Goal: Task Accomplishment & Management: Manage account settings

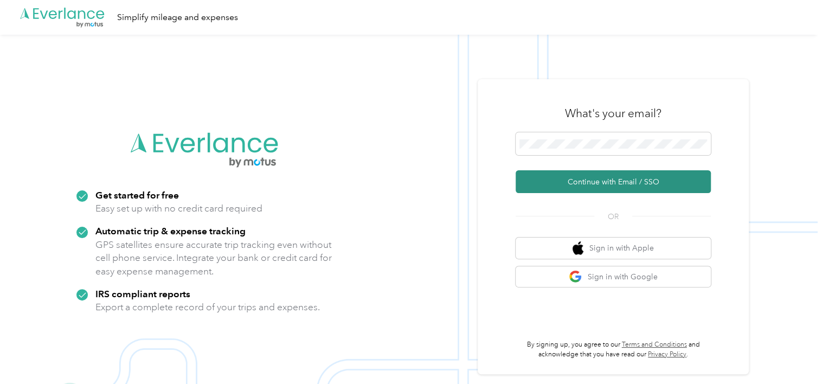
click at [569, 186] on button "Continue with Email / SSO" at bounding box center [613, 181] width 195 height 23
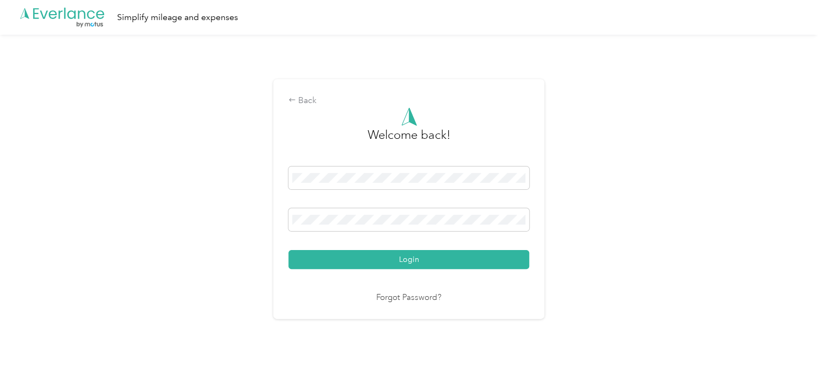
click at [341, 261] on button "Login" at bounding box center [409, 259] width 241 height 19
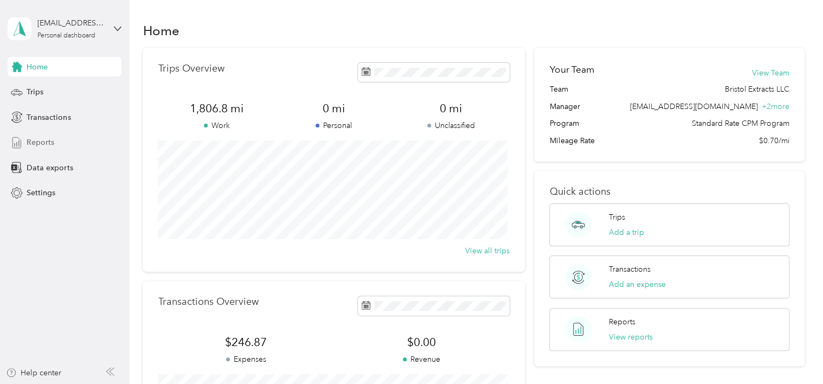
click at [41, 145] on span "Reports" at bounding box center [41, 142] width 28 height 11
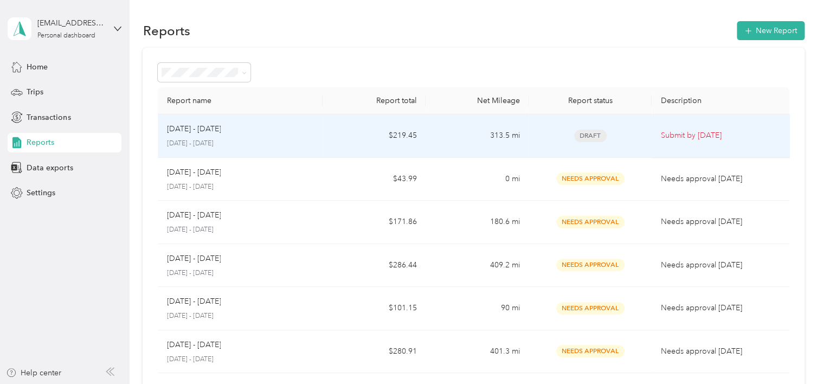
click at [588, 136] on span "Draft" at bounding box center [590, 136] width 33 height 12
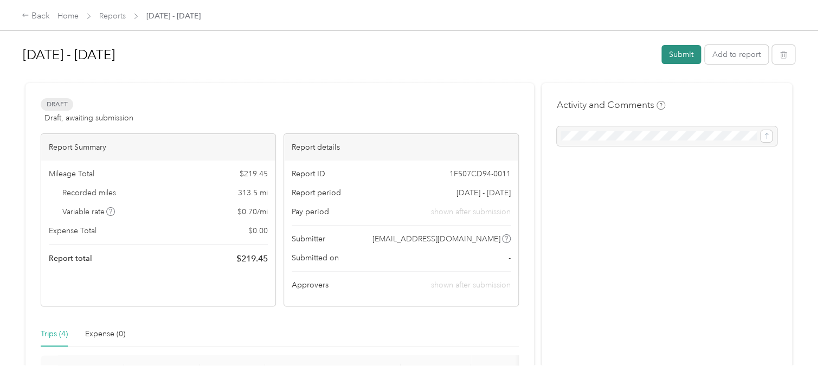
click at [672, 57] on button "Submit" at bounding box center [682, 54] width 40 height 19
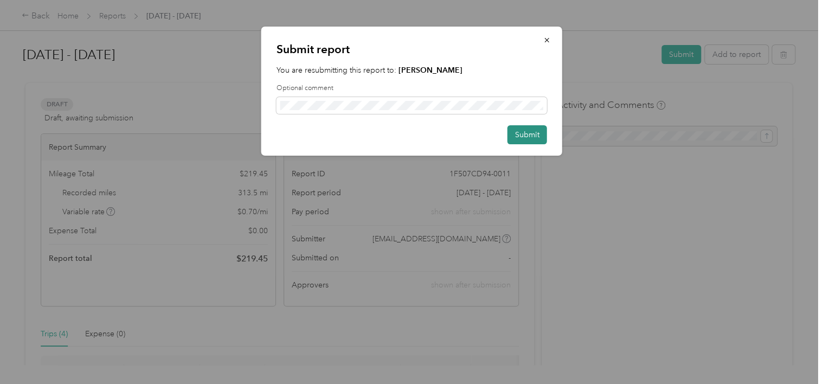
click at [521, 136] on button "Submit" at bounding box center [528, 134] width 40 height 19
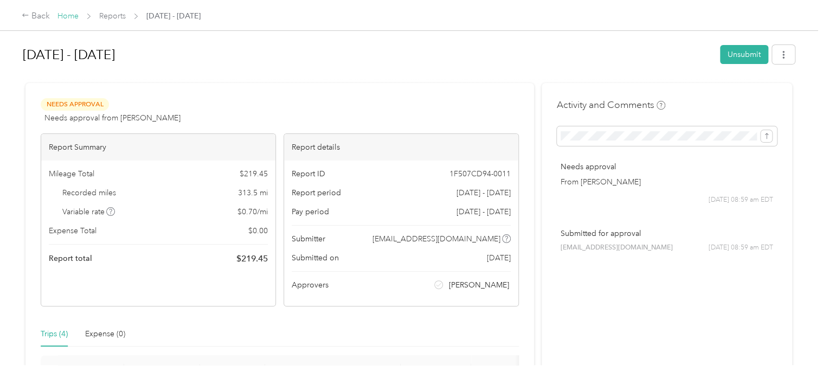
click at [74, 16] on link "Home" at bounding box center [68, 15] width 21 height 9
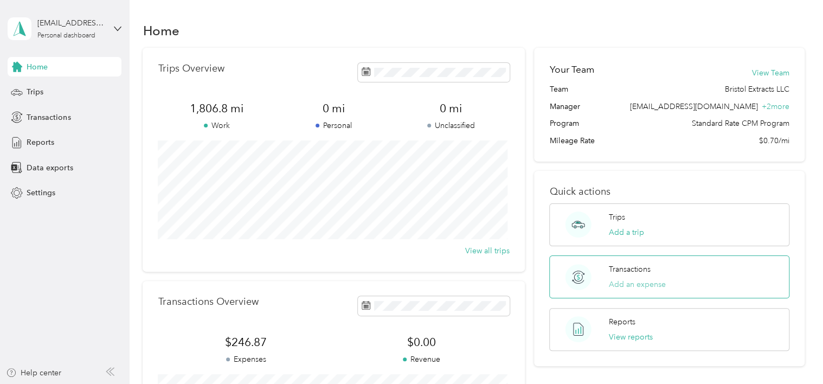
click at [617, 282] on button "Add an expense" at bounding box center [637, 284] width 57 height 11
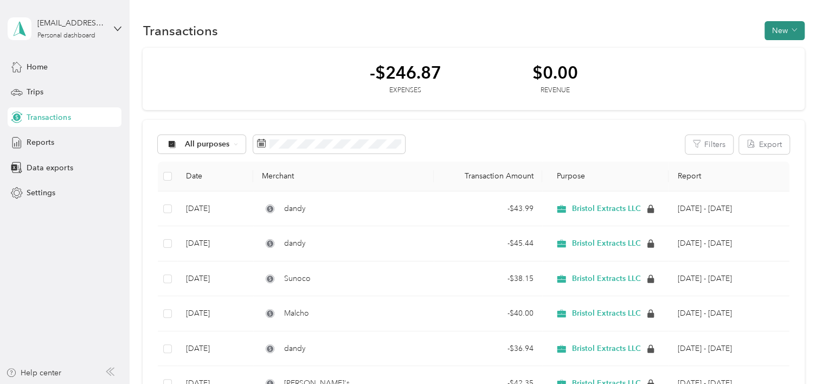
click at [777, 29] on button "New" at bounding box center [785, 30] width 40 height 19
click at [777, 47] on span "Expense" at bounding box center [778, 50] width 29 height 11
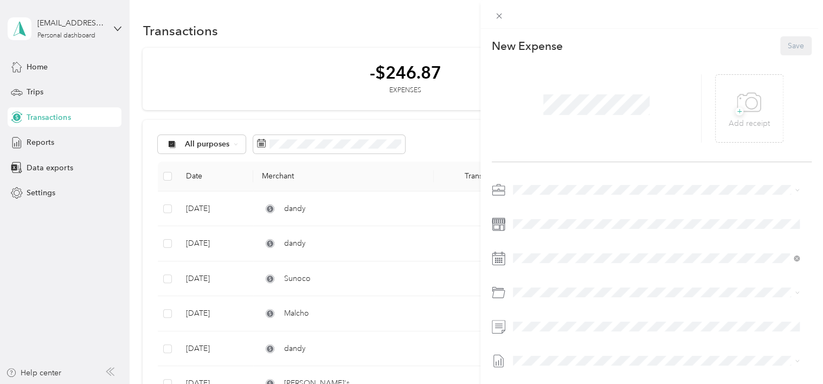
click at [572, 116] on span at bounding box center [597, 105] width 114 height 28
click at [742, 112] on icon at bounding box center [749, 103] width 24 height 30
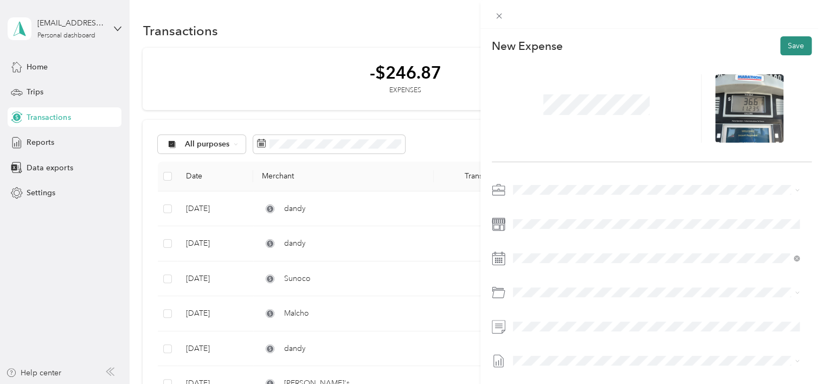
click at [784, 46] on button "Save" at bounding box center [796, 45] width 31 height 19
